Goal: Transaction & Acquisition: Purchase product/service

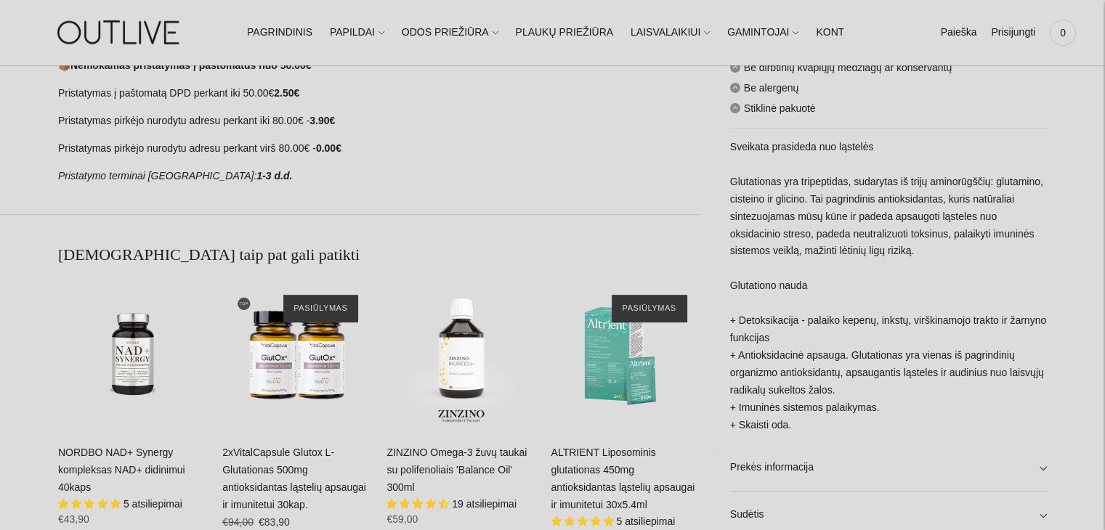
scroll to position [509, 0]
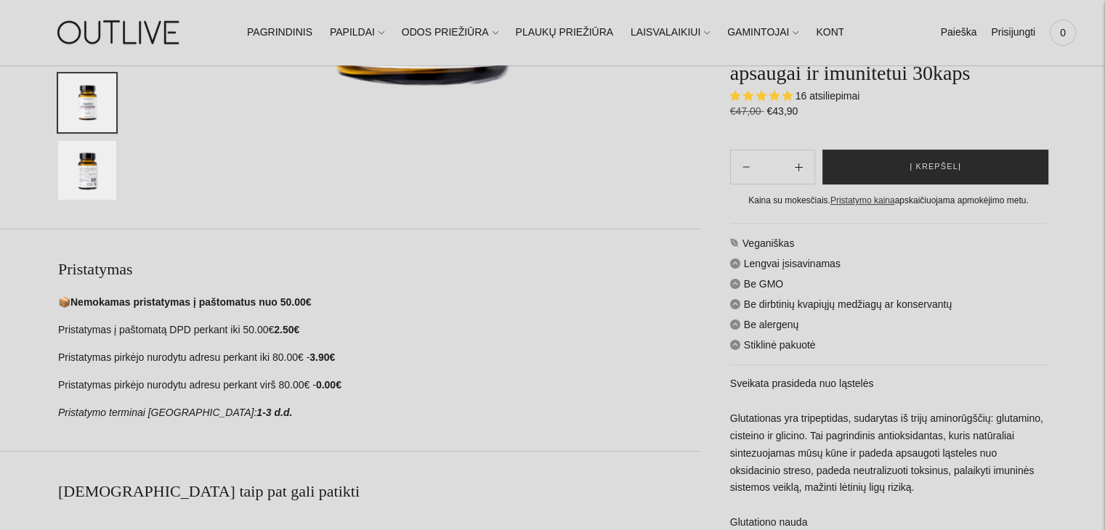
click at [940, 161] on span "Į krepšelį" at bounding box center [936, 168] width 52 height 15
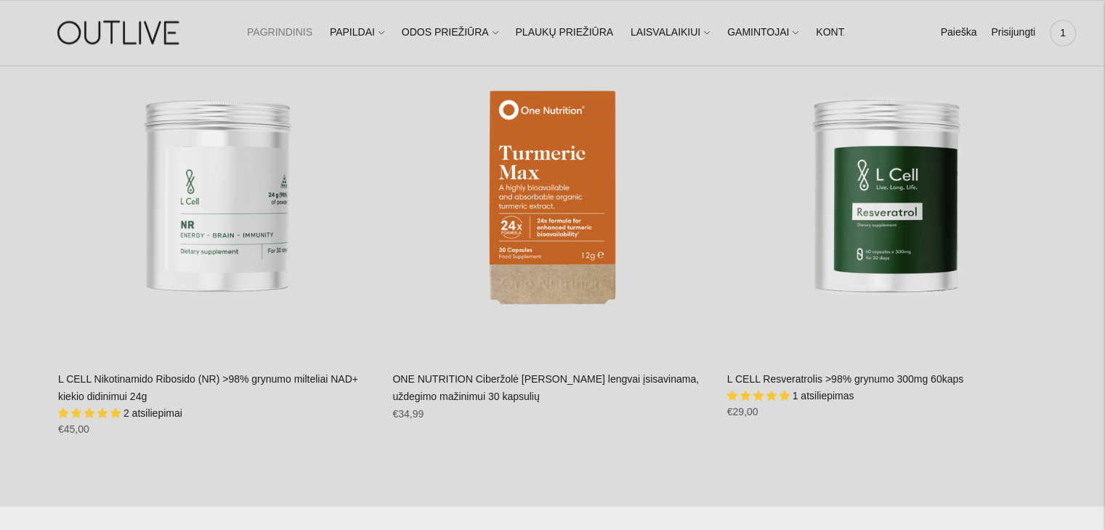
scroll to position [2471, 0]
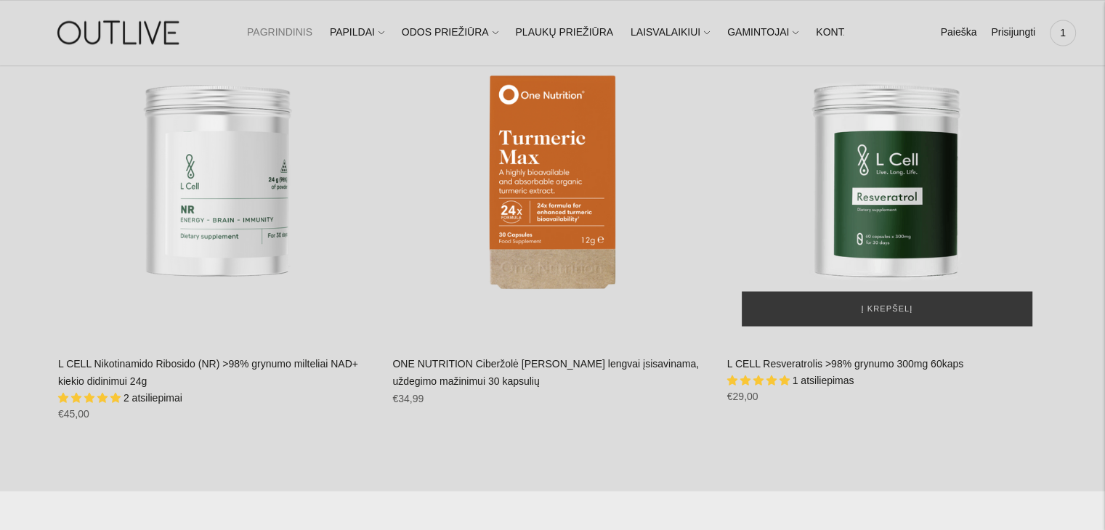
click at [919, 178] on img "L CELL Resveratrolis >98% grynumo 300mg 60kaps\a" at bounding box center [887, 181] width 320 height 320
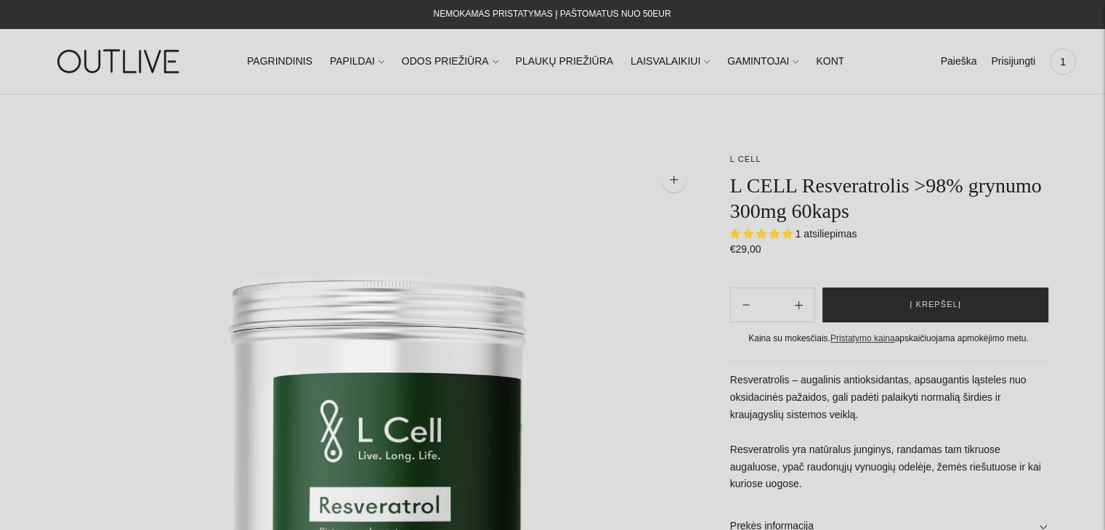
click at [947, 312] on button "Į krepšelį" at bounding box center [936, 305] width 226 height 35
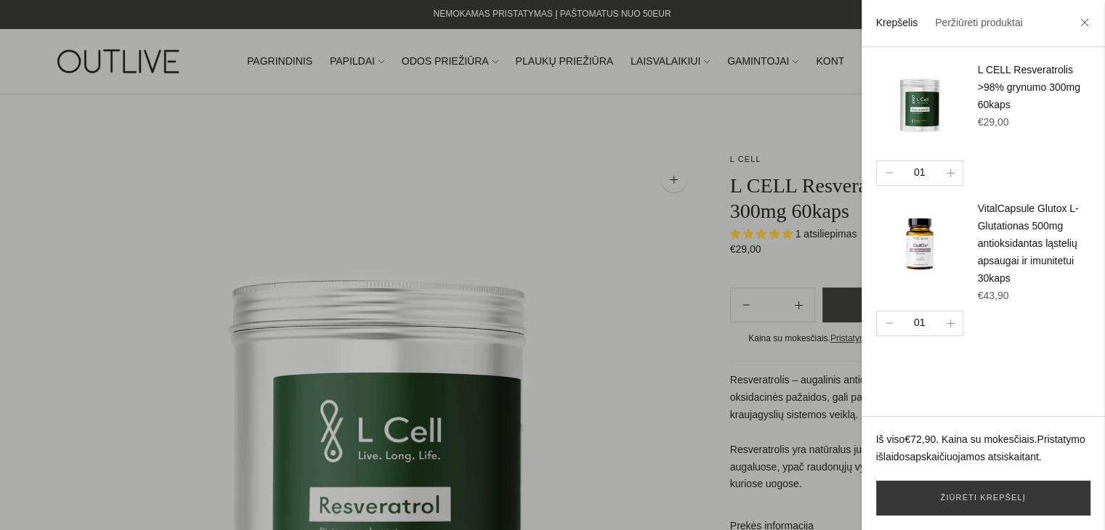
click at [651, 236] on div at bounding box center [552, 265] width 1105 height 530
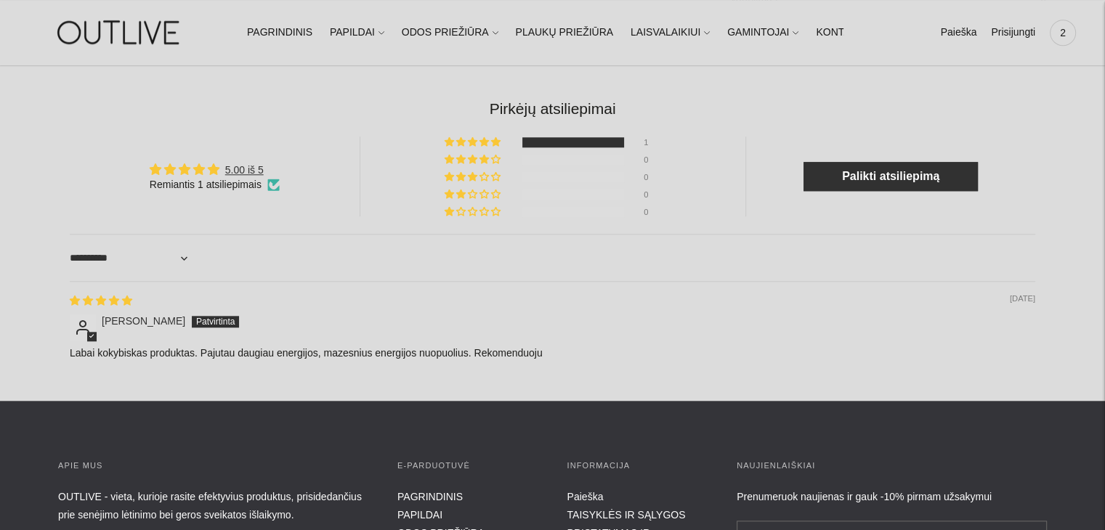
scroll to position [1381, 0]
